Goal: Transaction & Acquisition: Purchase product/service

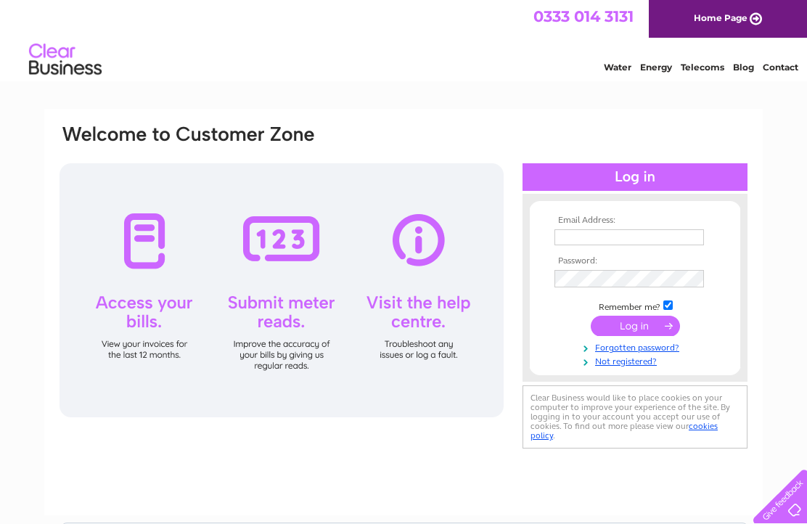
click at [581, 240] on input "text" at bounding box center [628, 237] width 149 height 16
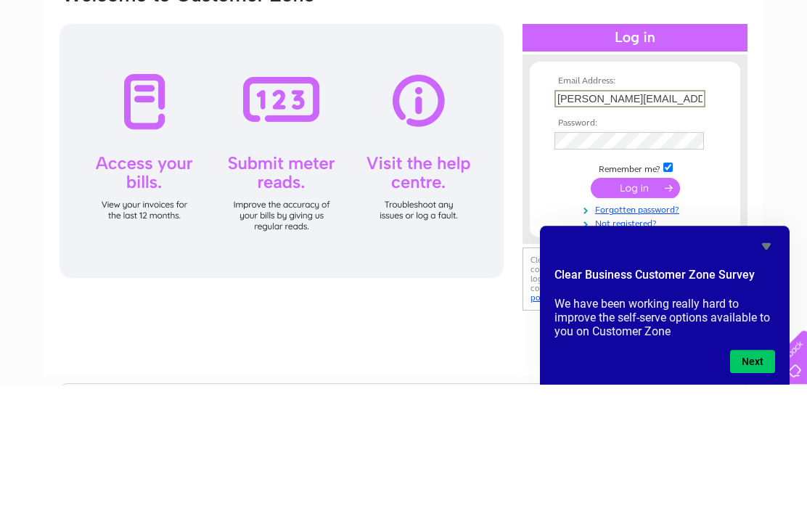
type input "Louise.williams63@yahoo.co.uk"
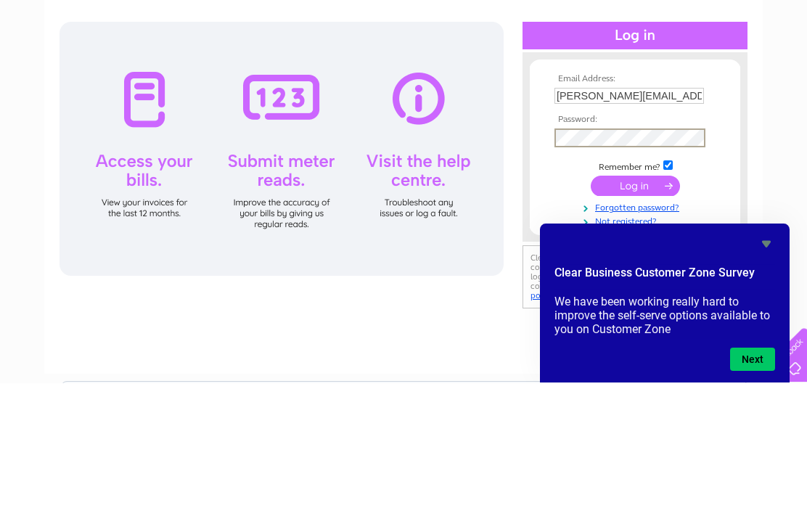
click at [646, 317] on input "submit" at bounding box center [634, 327] width 89 height 20
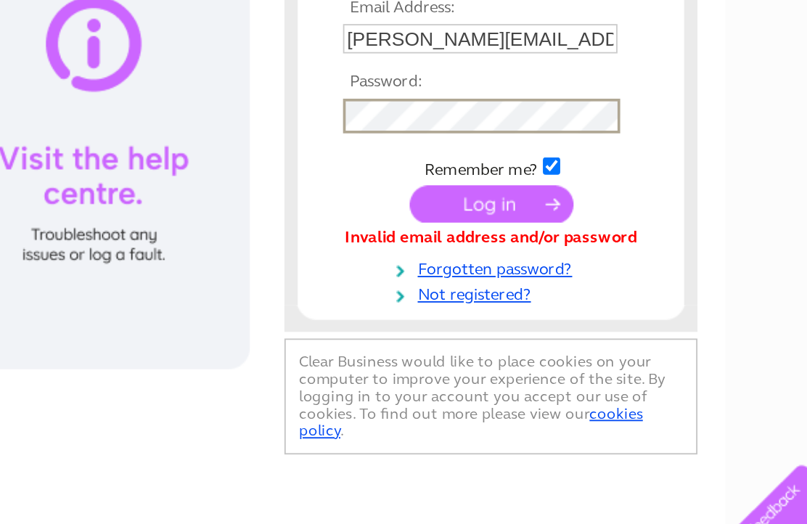
click at [590, 317] on input "submit" at bounding box center [634, 327] width 89 height 20
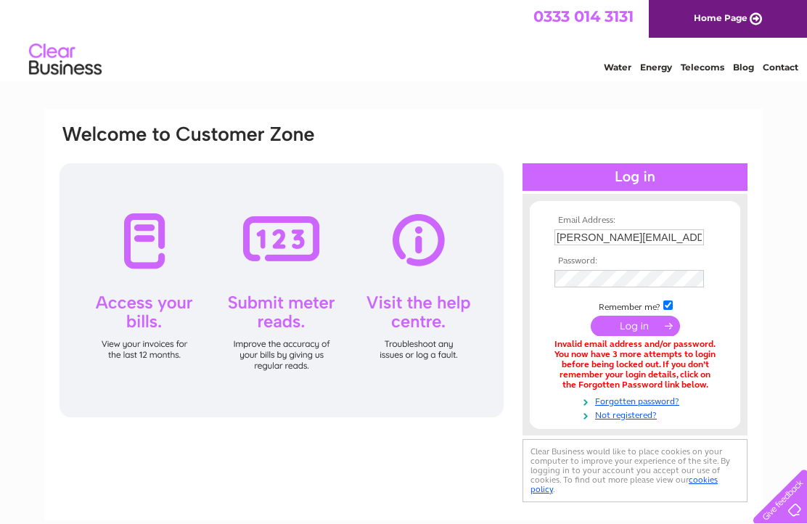
click at [689, 235] on input "Louise.williams63@yahoo.co.uk" at bounding box center [628, 237] width 149 height 16
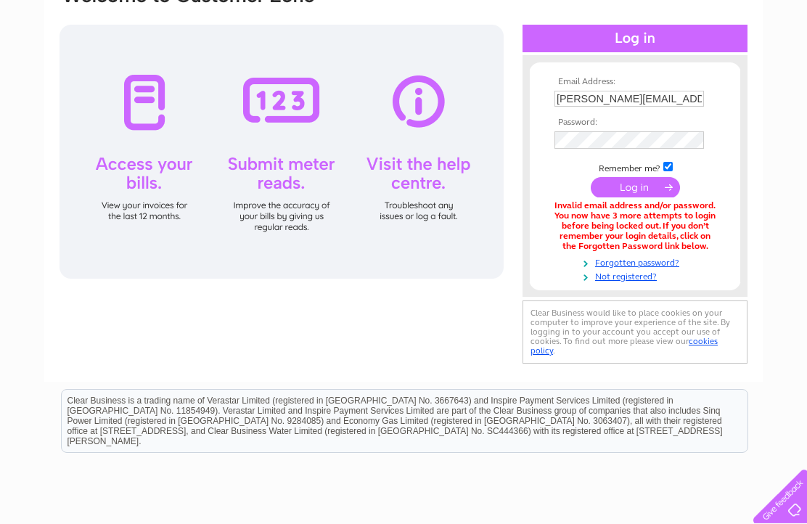
scroll to position [139, 0]
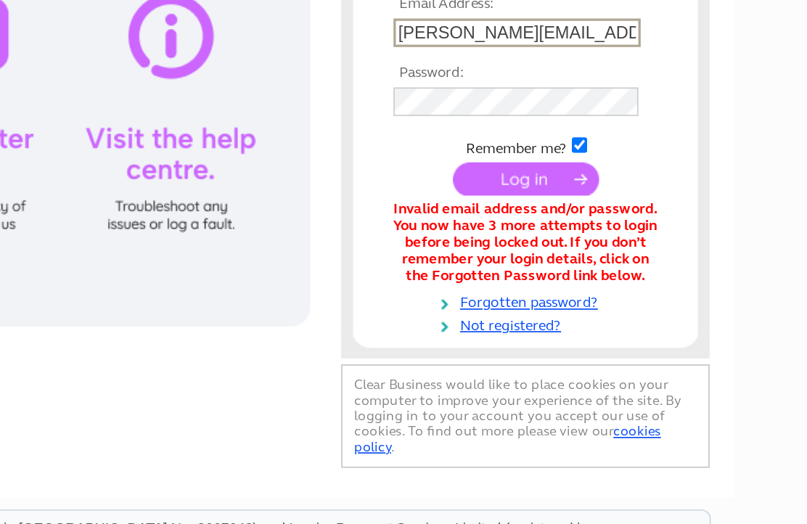
click at [554, 256] on link "Forgotten password?" at bounding box center [636, 263] width 165 height 14
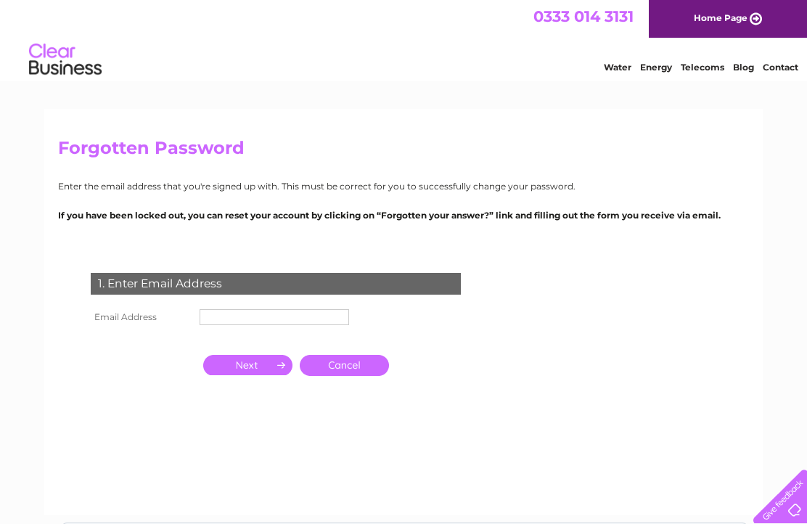
click at [234, 325] on input "text" at bounding box center [273, 317] width 149 height 16
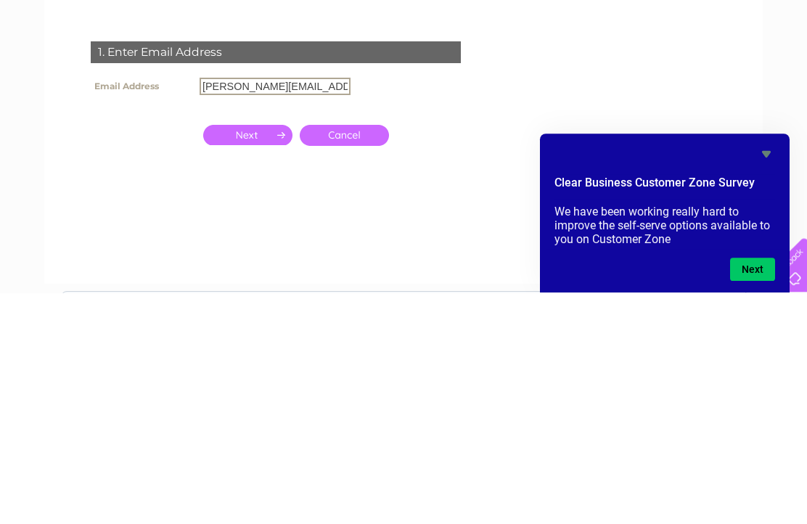
type input "[PERSON_NAME][EMAIL_ADDRESS][DOMAIN_NAME]"
click at [262, 356] on input "button" at bounding box center [247, 366] width 89 height 20
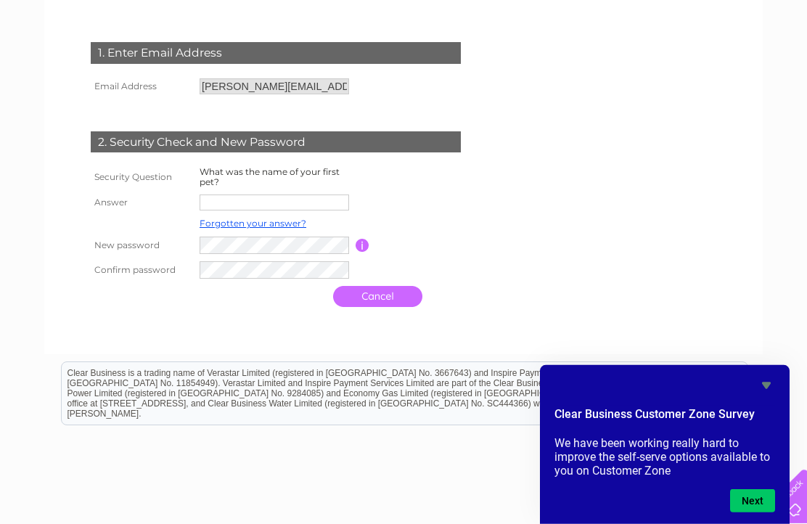
scroll to position [231, 0]
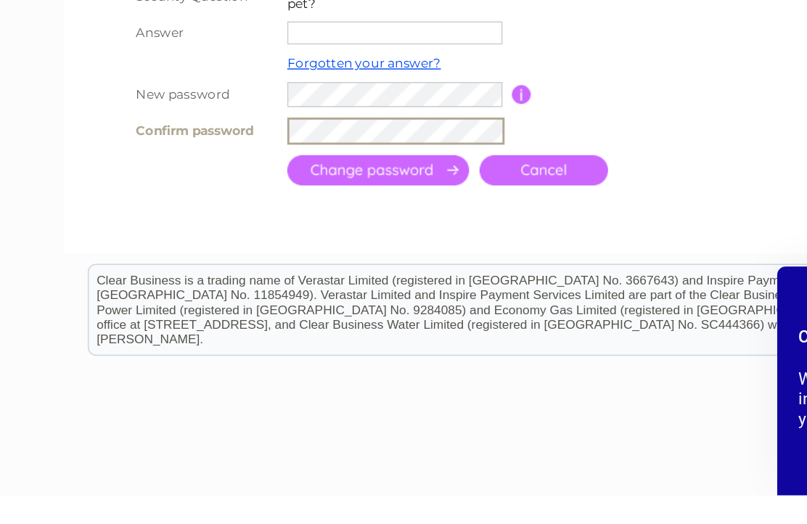
click at [281, 287] on input "submit" at bounding box center [262, 297] width 126 height 21
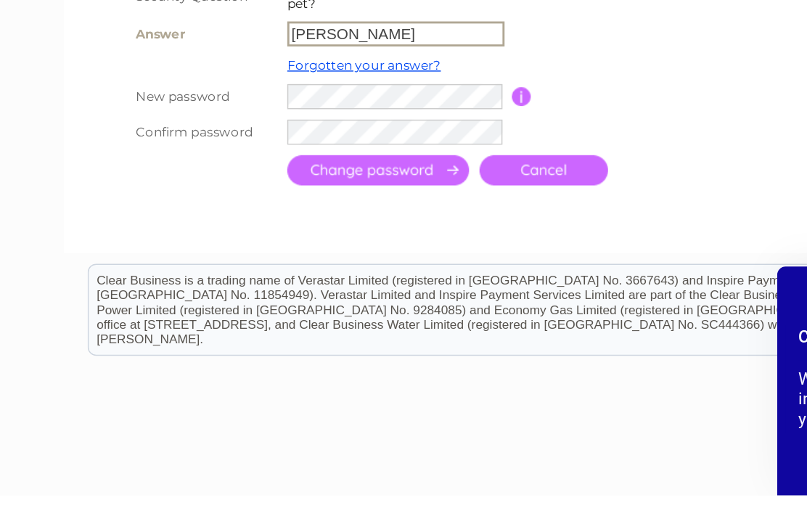
type input "Alfie"
click at [275, 287] on input "submit" at bounding box center [262, 297] width 126 height 21
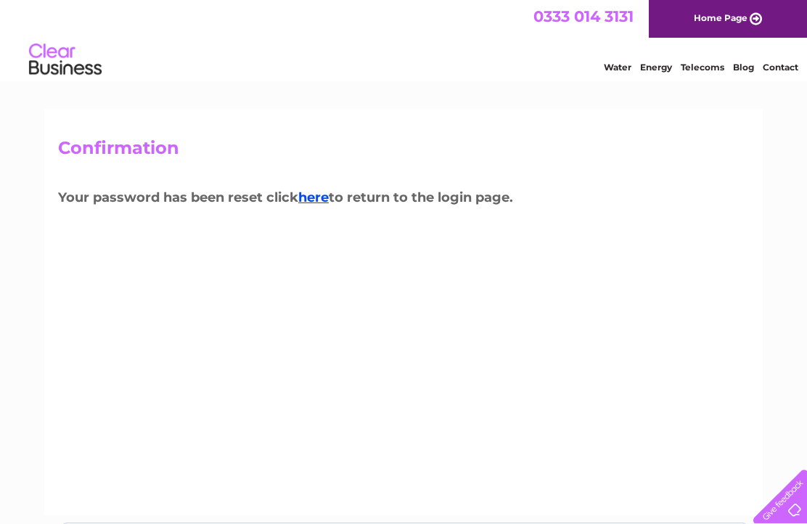
click at [680, 73] on link "here" at bounding box center [702, 65] width 44 height 15
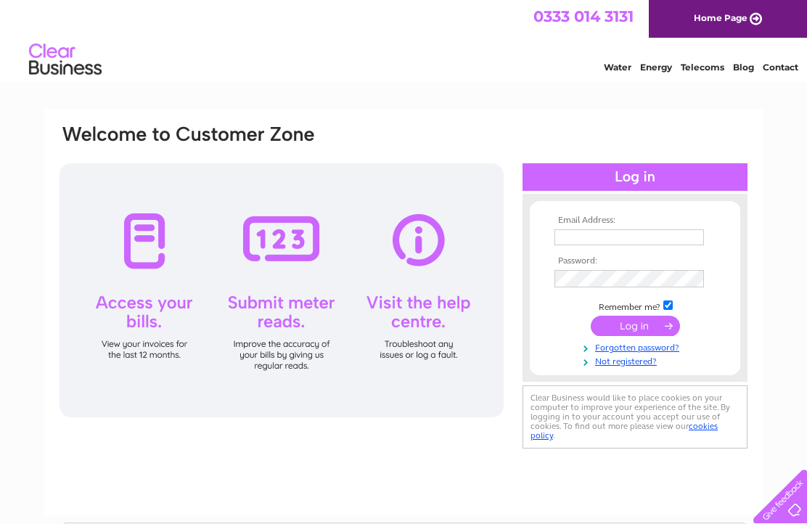
click at [586, 242] on input "text" at bounding box center [628, 237] width 149 height 16
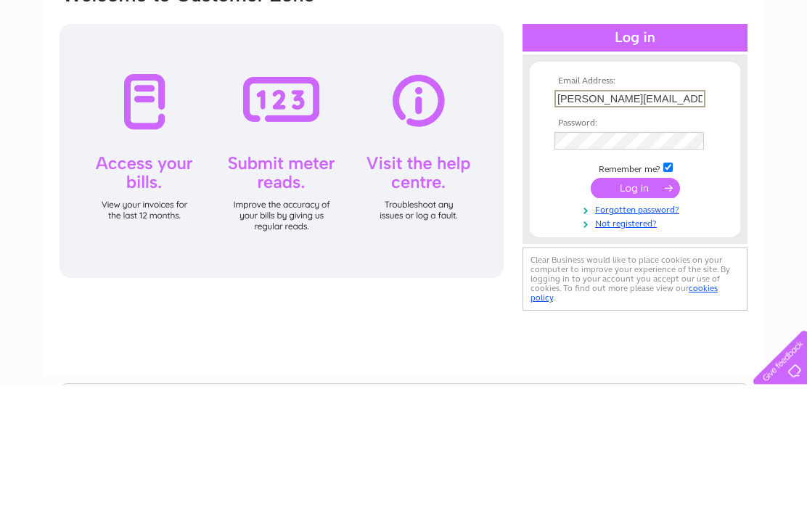
type input "Louise.williams63@yahoo.co.uk"
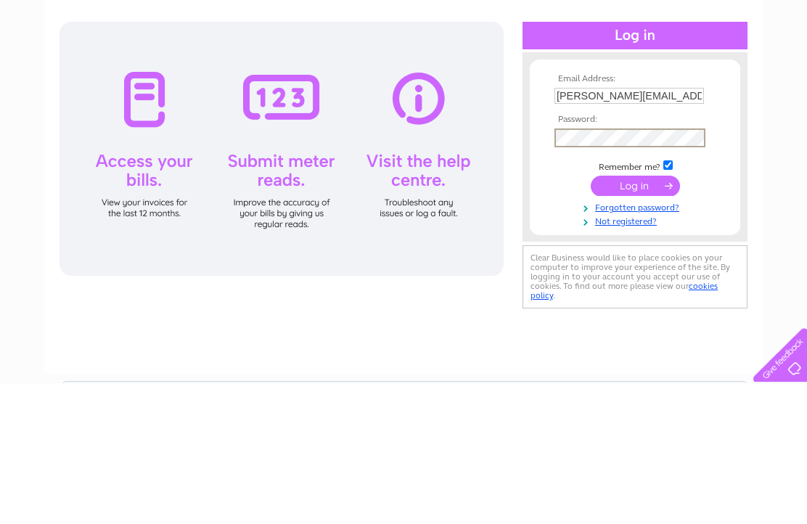
click at [648, 317] on input "submit" at bounding box center [634, 327] width 89 height 20
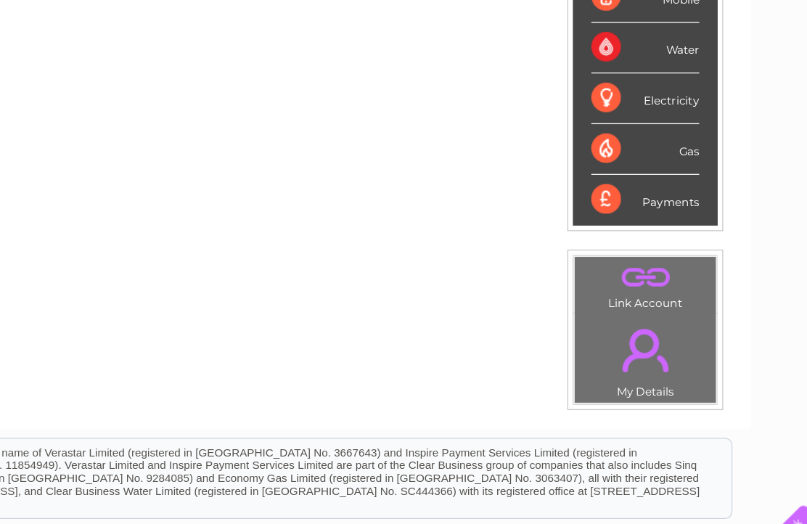
scroll to position [273, 0]
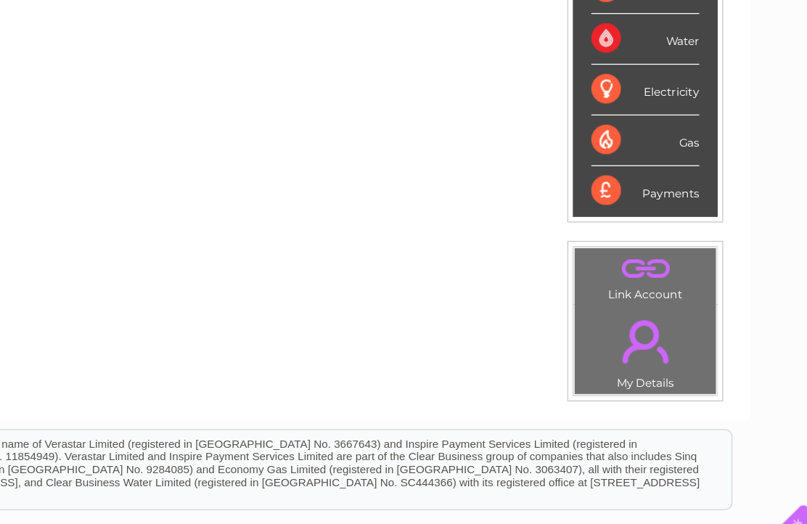
click at [631, 46] on div "My Clear Business Login Details My Details My Preferences Link Account My Accou…" at bounding box center [403, 242] width 807 height 815
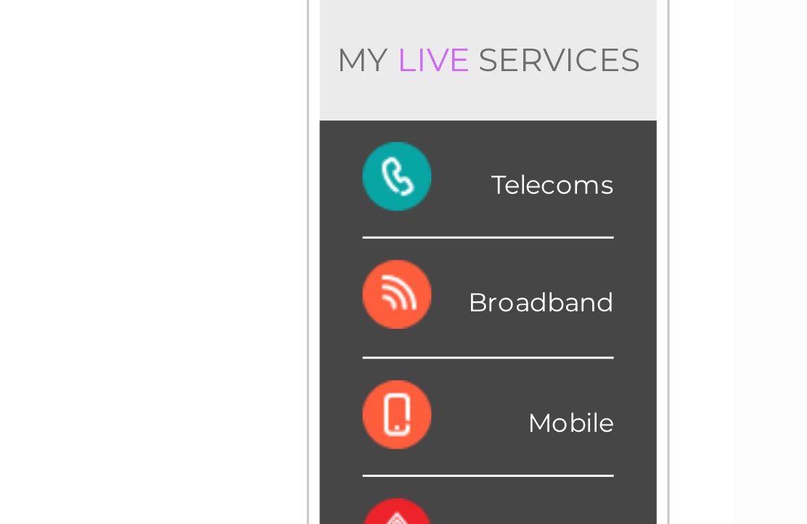
scroll to position [194, 0]
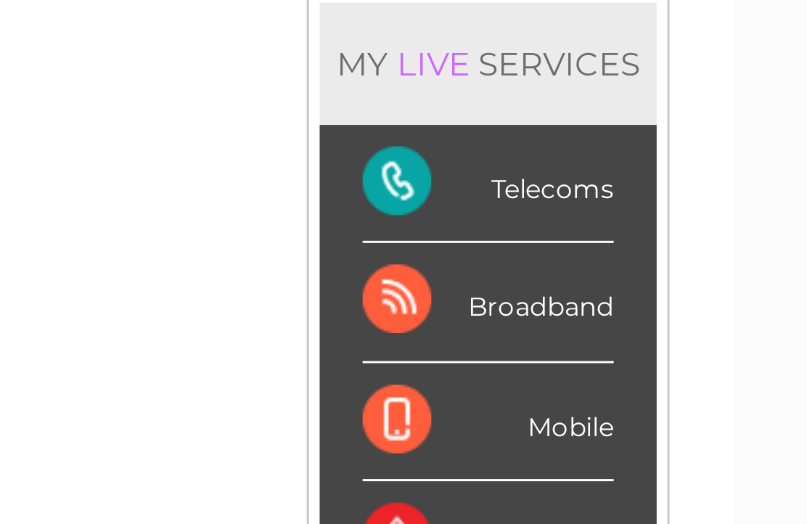
click at [637, 68] on div "Telecoms" at bounding box center [679, 62] width 85 height 40
click at [637, 71] on div "Telecoms" at bounding box center [679, 62] width 85 height 40
click at [637, 107] on div "Broadband" at bounding box center [679, 102] width 85 height 40
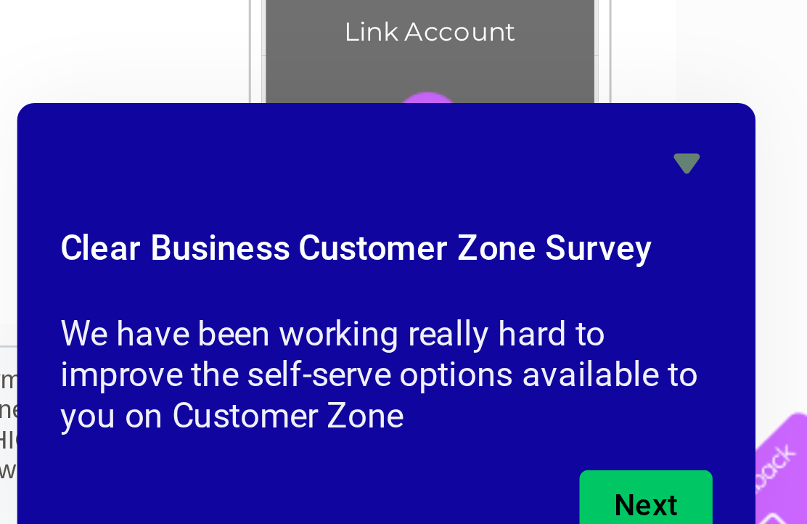
scroll to position [238, 0]
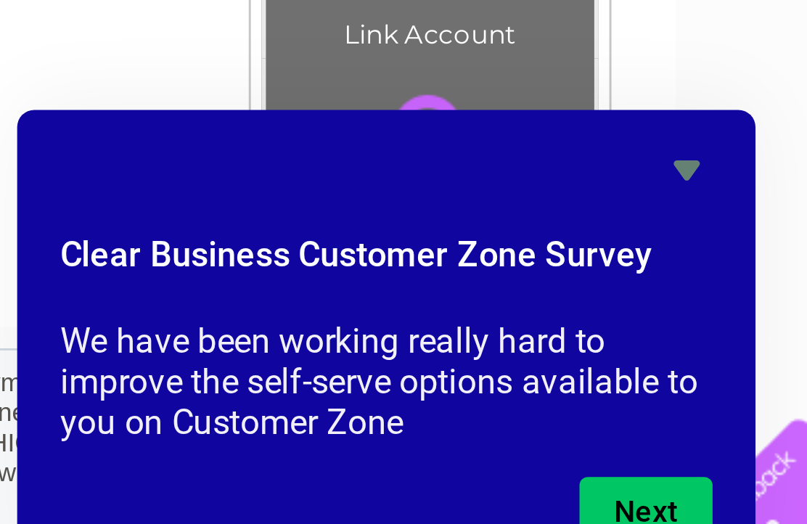
click at [264, 106] on div "My Clear Business Login Details My Details My Preferences Link Account My Accou…" at bounding box center [403, 278] width 807 height 815
click at [242, 26] on div "My Clear Business Login Details My Details My Preferences Link Account My Accou…" at bounding box center [403, 278] width 807 height 815
click at [762, 382] on icon "Hide survey" at bounding box center [766, 385] width 9 height 7
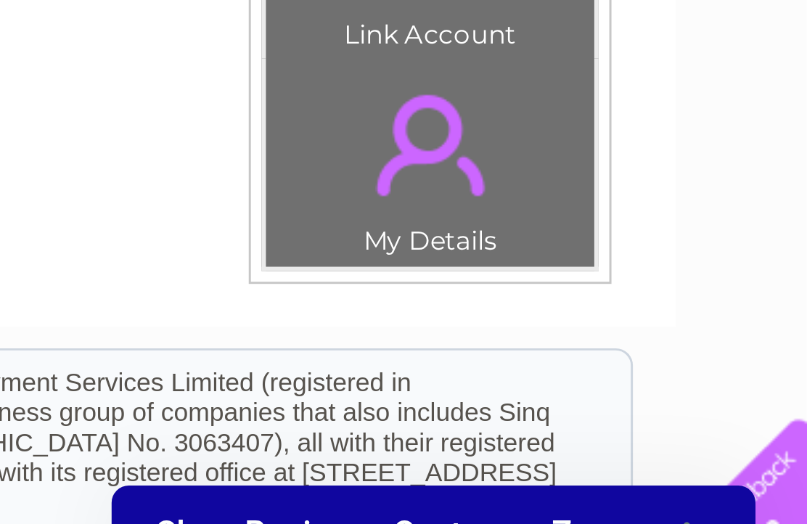
click at [44, 21] on div "Account number 538904 MY LIVE SERVICES Telecoms Broadband Mobile Water Electric…" at bounding box center [403, 168] width 718 height 539
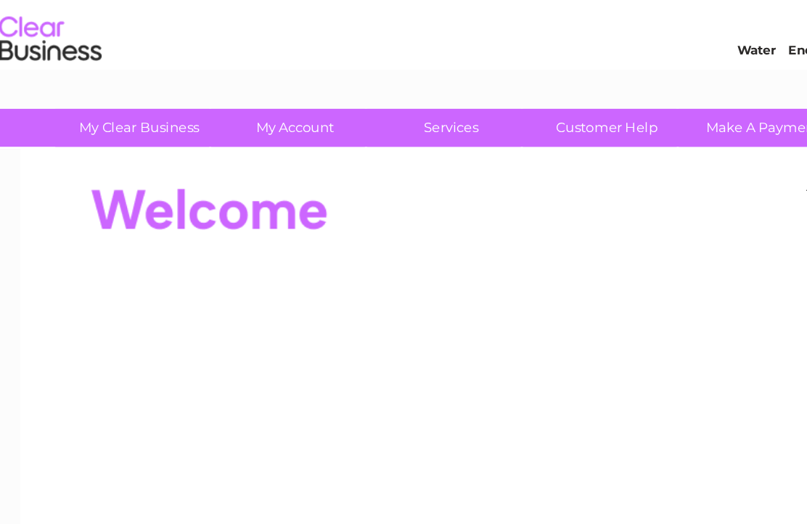
scroll to position [32, 0]
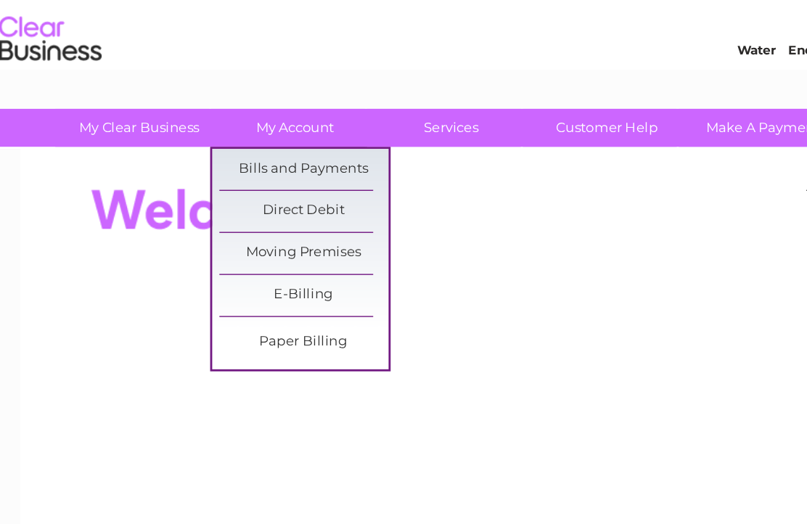
click at [247, 120] on link "Bills and Payments" at bounding box center [245, 119] width 120 height 29
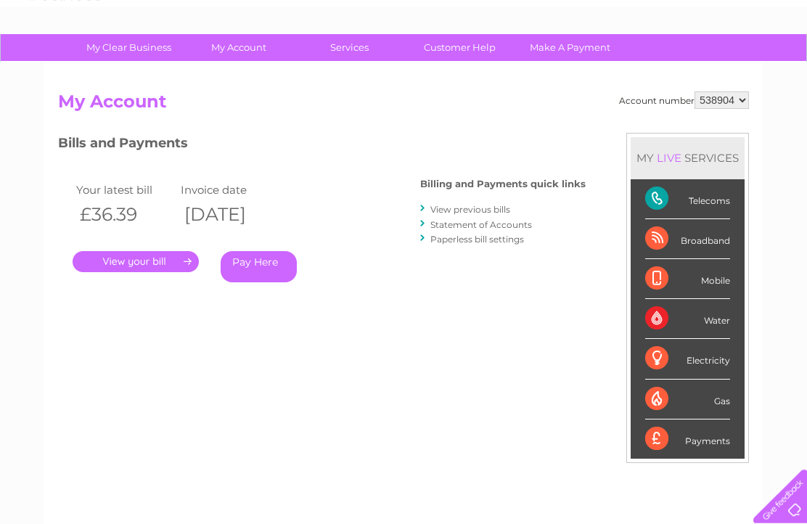
scroll to position [88, 0]
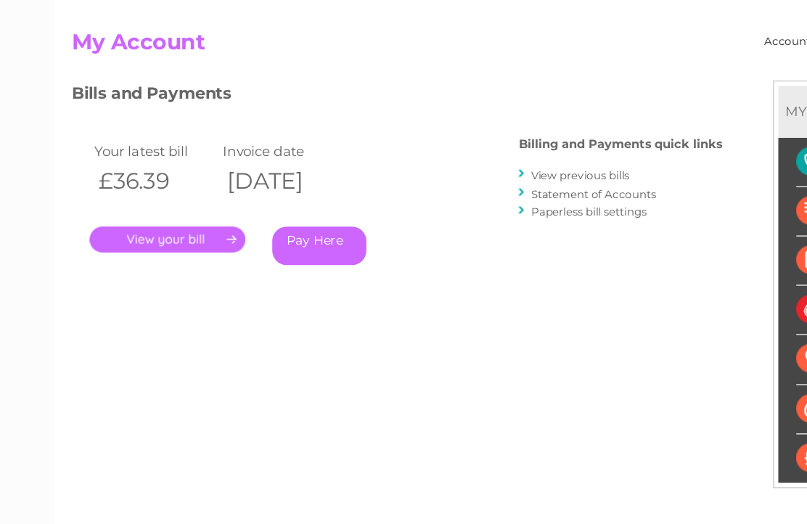
click at [168, 237] on link "." at bounding box center [136, 247] width 126 height 21
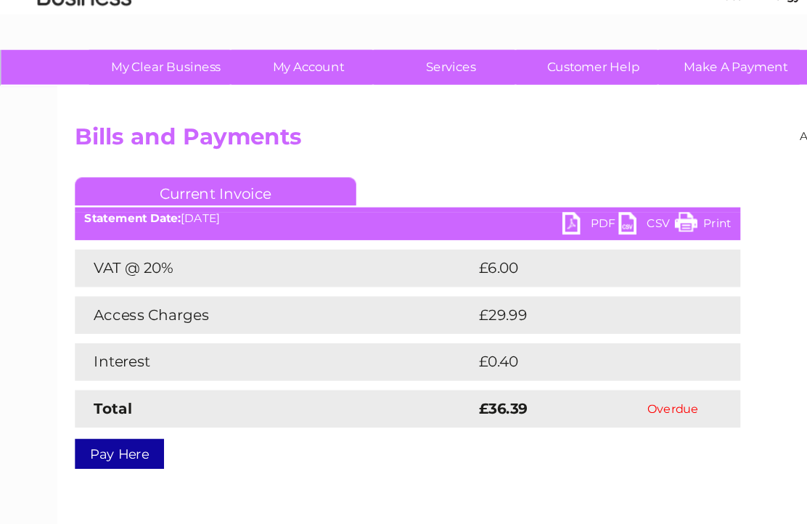
scroll to position [68, 0]
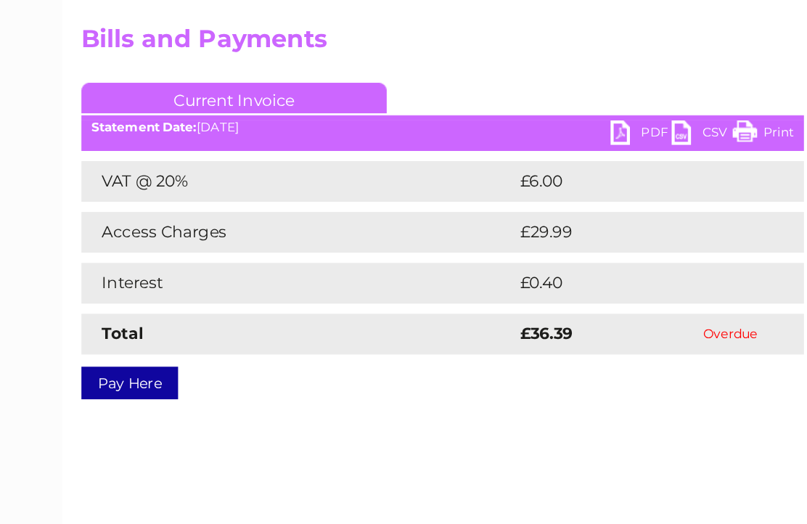
click at [96, 342] on link "Pay Here" at bounding box center [92, 353] width 69 height 23
click at [99, 342] on link "Pay Here" at bounding box center [92, 353] width 69 height 23
click at [106, 365] on link "Pay Here" at bounding box center [92, 353] width 69 height 23
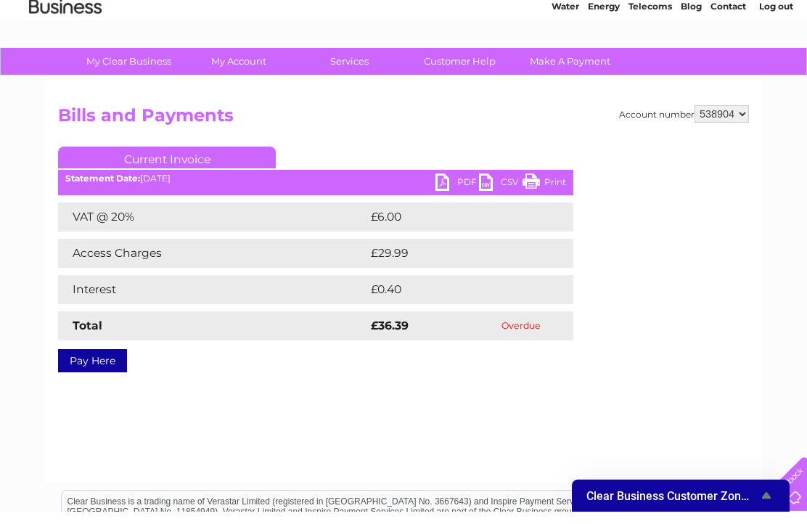
click at [107, 361] on link "Pay Here" at bounding box center [92, 372] width 69 height 23
click at [558, 9] on link "Water" at bounding box center [565, 6] width 28 height 11
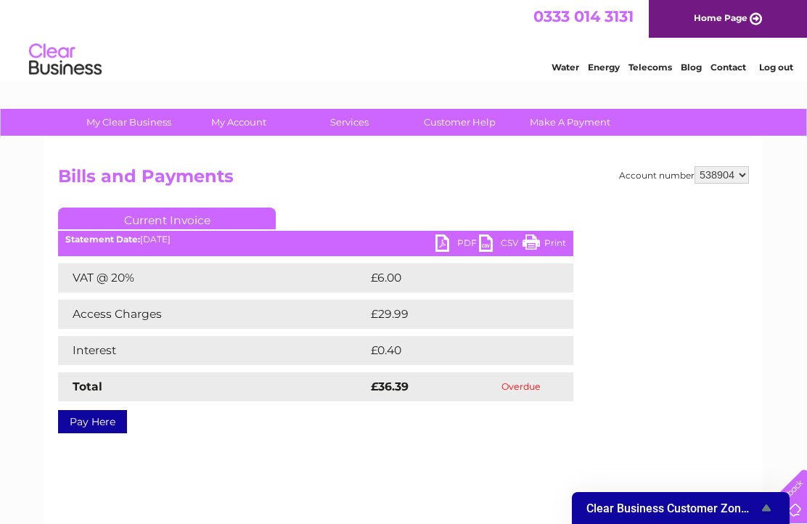
click at [598, 73] on link "Energy" at bounding box center [604, 67] width 32 height 11
click at [654, 68] on link "Telecoms" at bounding box center [650, 67] width 44 height 11
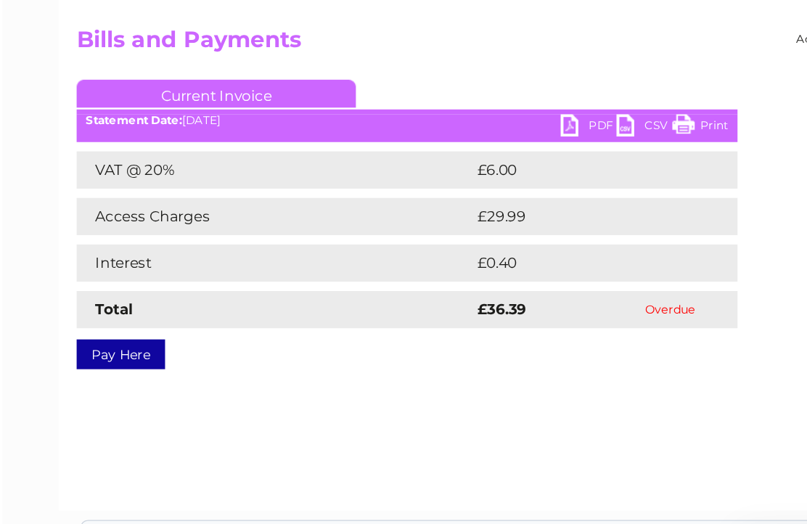
scroll to position [70, 0]
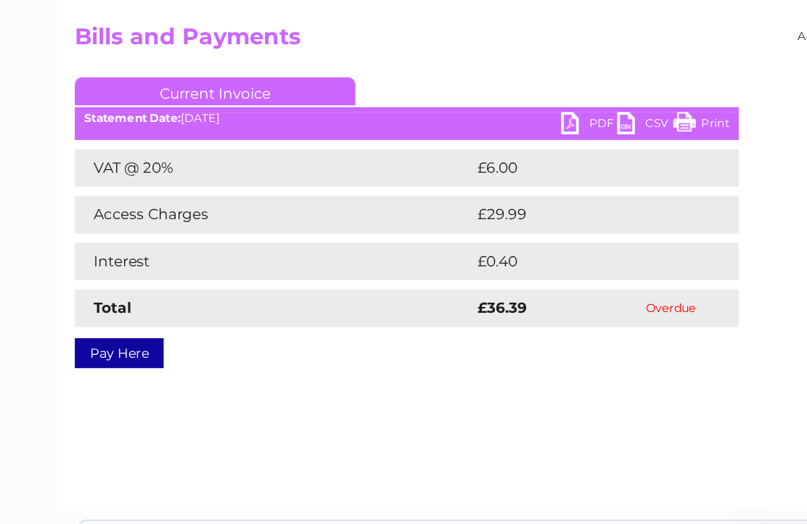
click at [96, 339] on link "Pay Here" at bounding box center [92, 350] width 69 height 23
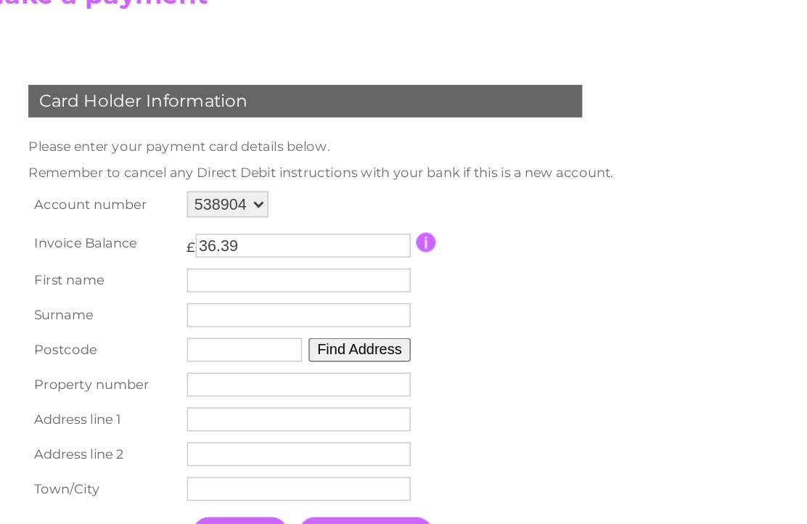
scroll to position [103, 0]
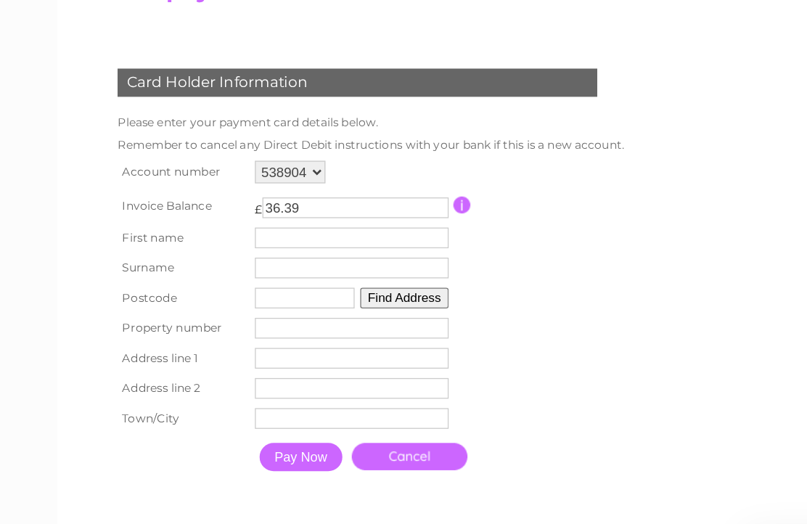
click at [221, 256] on input "text" at bounding box center [271, 264] width 149 height 16
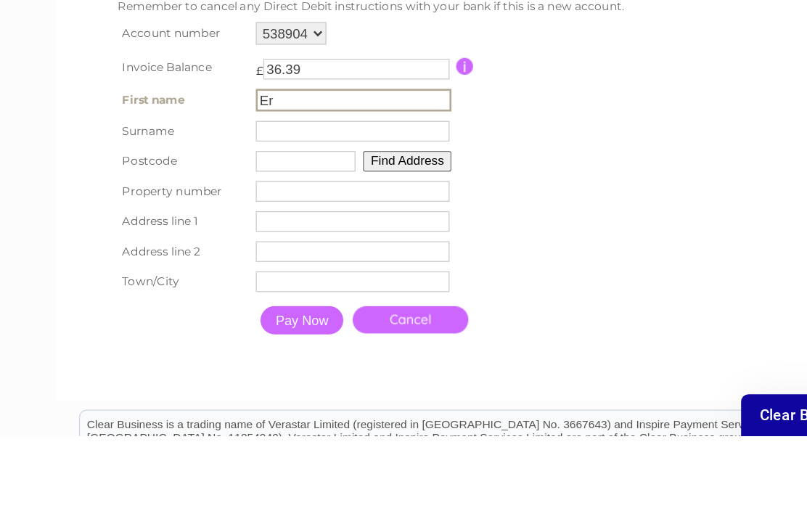
type input "E"
type input "Derek"
click at [226, 281] on input "text" at bounding box center [271, 289] width 149 height 16
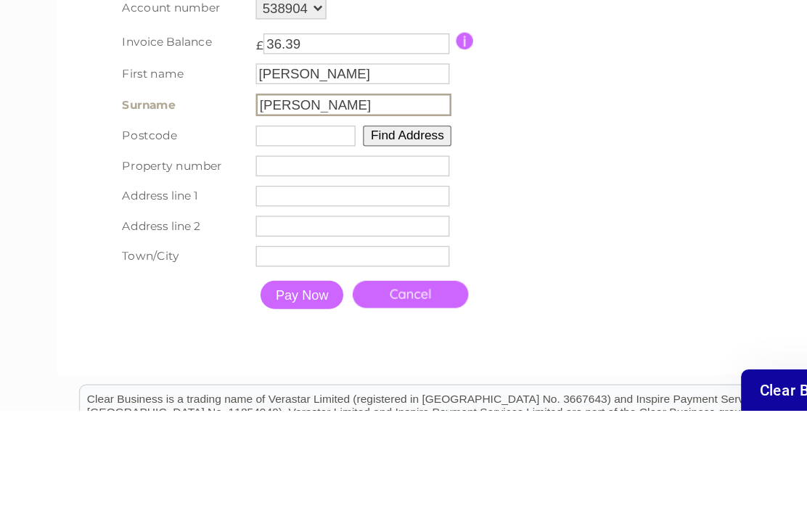
type input "Williams"
click at [229, 304] on input "text" at bounding box center [235, 312] width 77 height 16
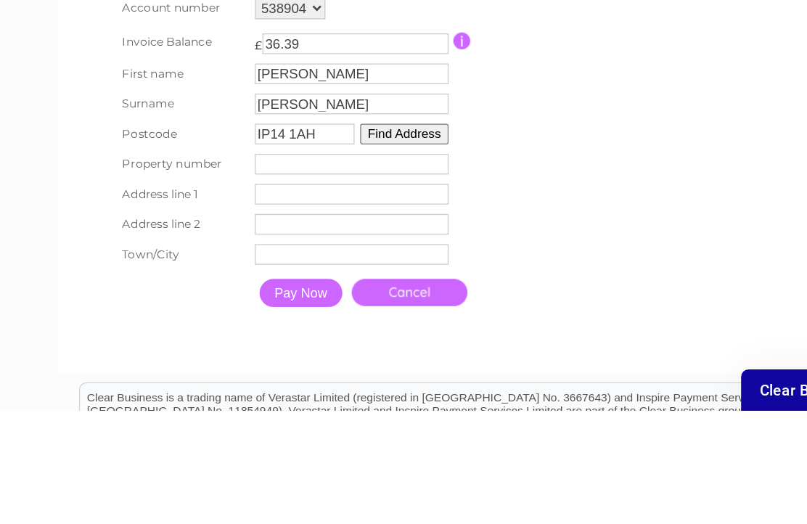
type input "IP14 1AH"
click at [322, 302] on button "Find Address" at bounding box center [312, 310] width 68 height 16
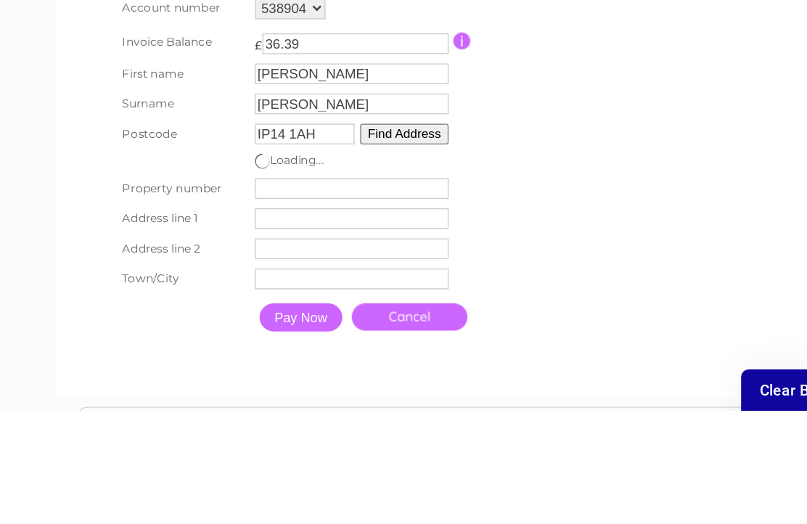
scroll to position [229, 0]
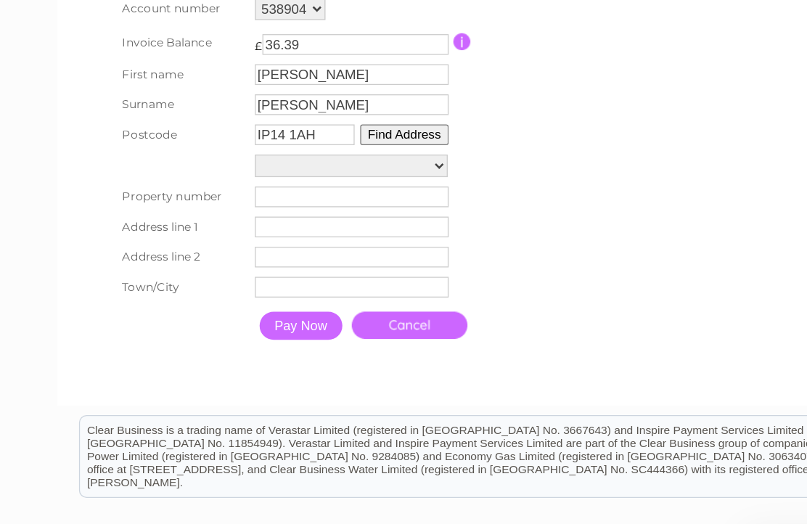
click at [342, 199] on select "Dj Collectables, Ipswich Road Land And Building Between Ipsw, Church Walk Stree…" at bounding box center [271, 207] width 149 height 17
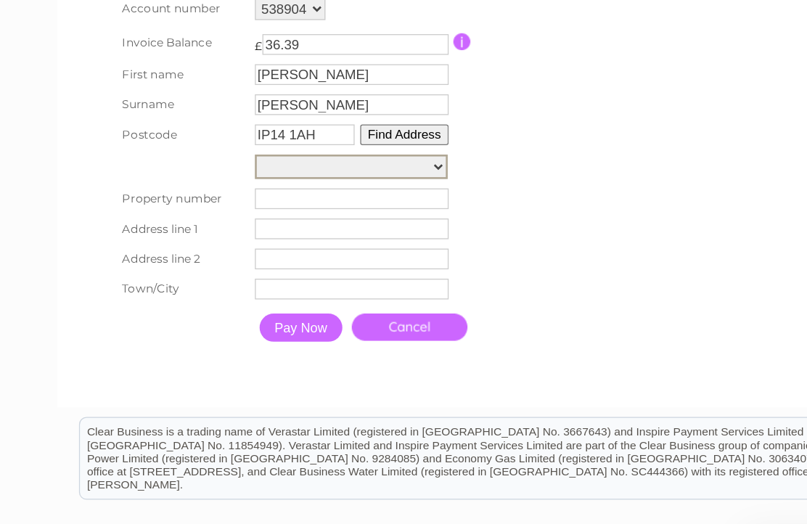
select select "37,Ipswich Street,,Stowmarket"
type input "37"
type input "Ipswich Street"
type input "Stowmarket"
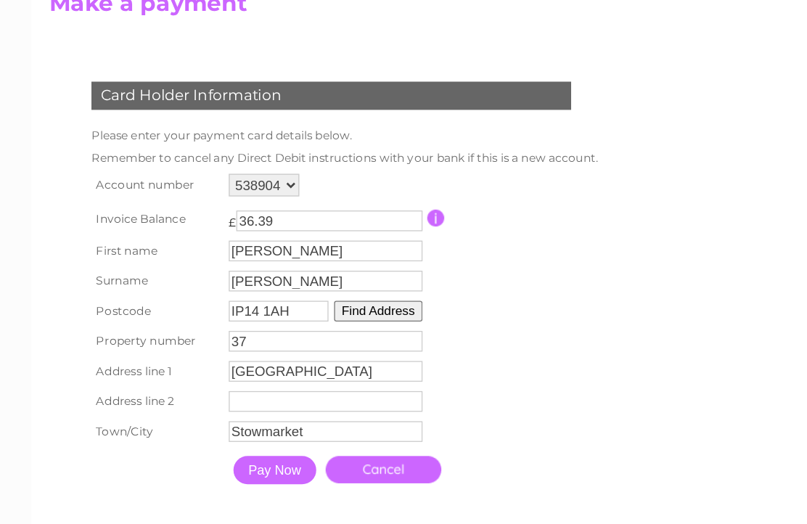
scroll to position [173, 0]
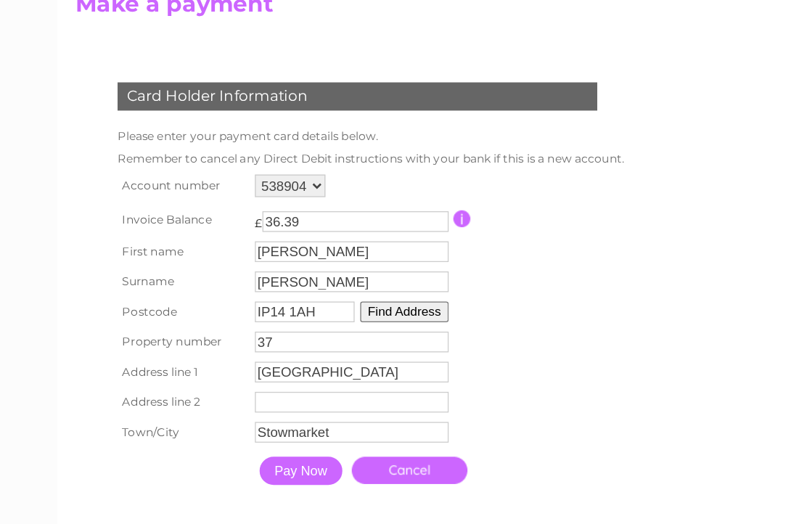
click at [361, 175] on input "button" at bounding box center [357, 168] width 14 height 13
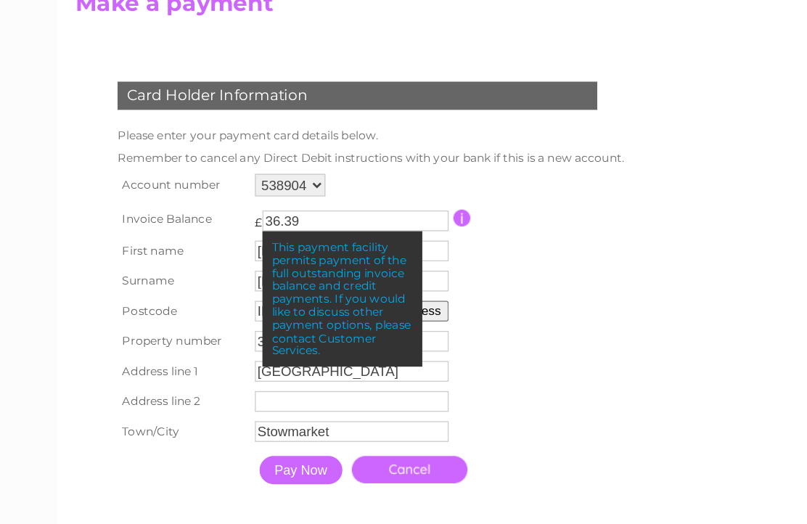
click at [362, 175] on input "button" at bounding box center [357, 168] width 14 height 13
click at [360, 175] on input "button" at bounding box center [357, 168] width 14 height 13
click at [405, 242] on table "Account number 538904 Invoice Balance £ 36.39" at bounding box center [283, 256] width 392 height 250
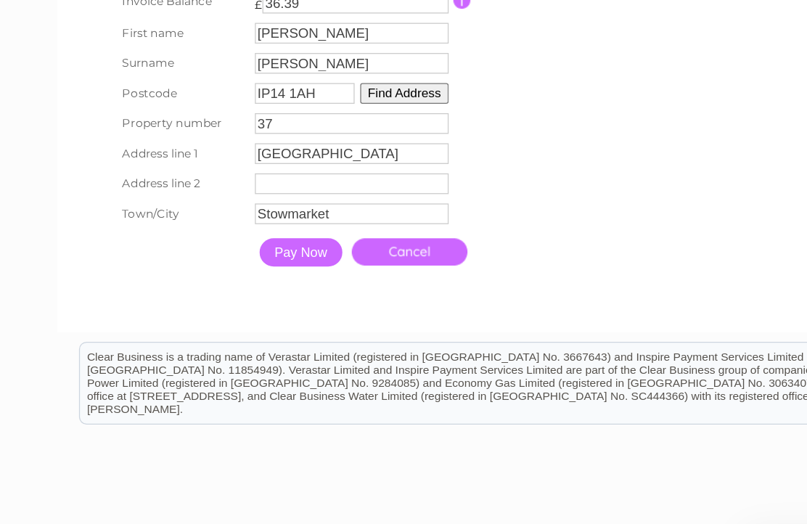
scroll to position [265, 0]
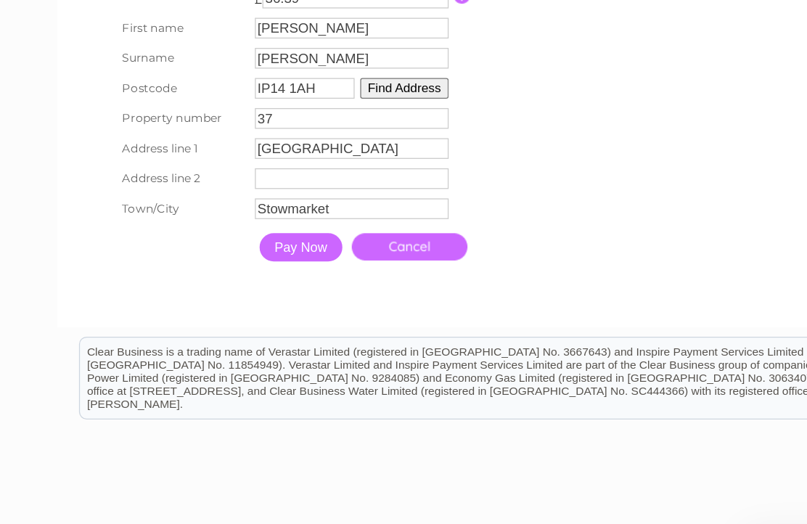
click at [236, 260] on input "Pay Now" at bounding box center [232, 271] width 64 height 22
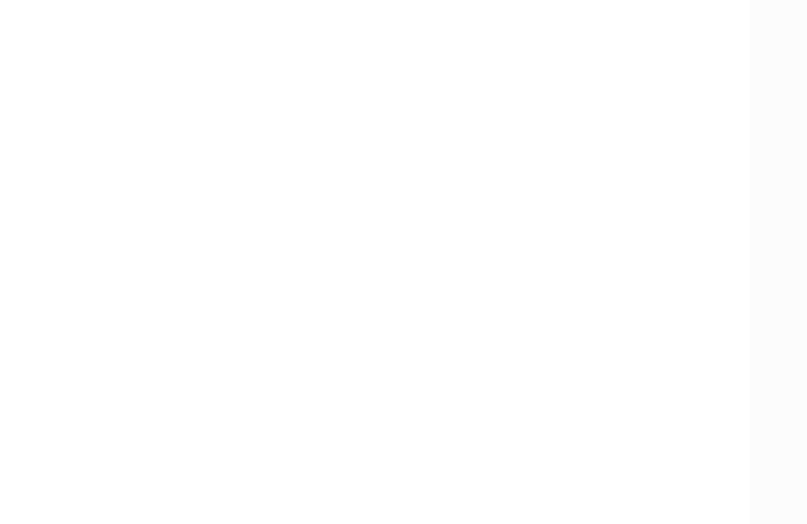
scroll to position [363, 0]
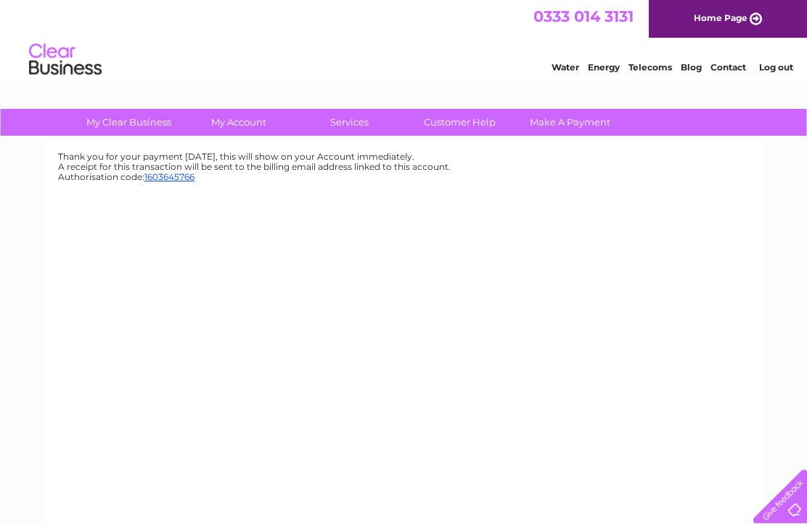
scroll to position [1, 0]
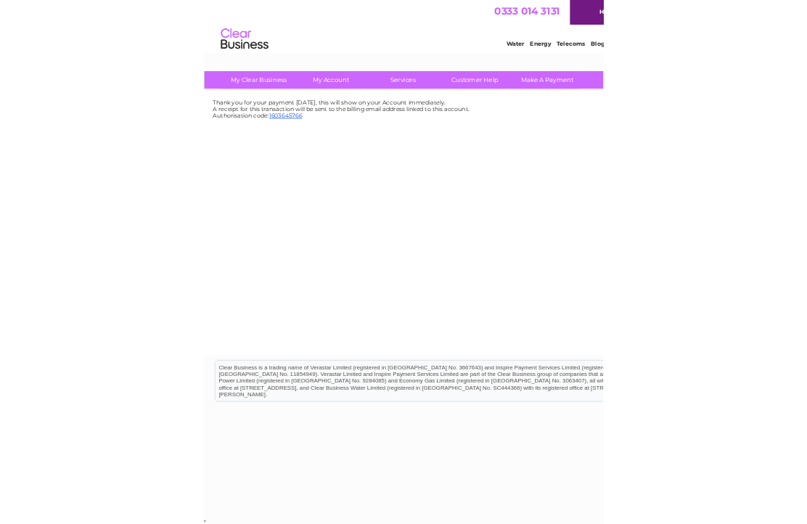
scroll to position [82, 0]
